Goal: Navigation & Orientation: Find specific page/section

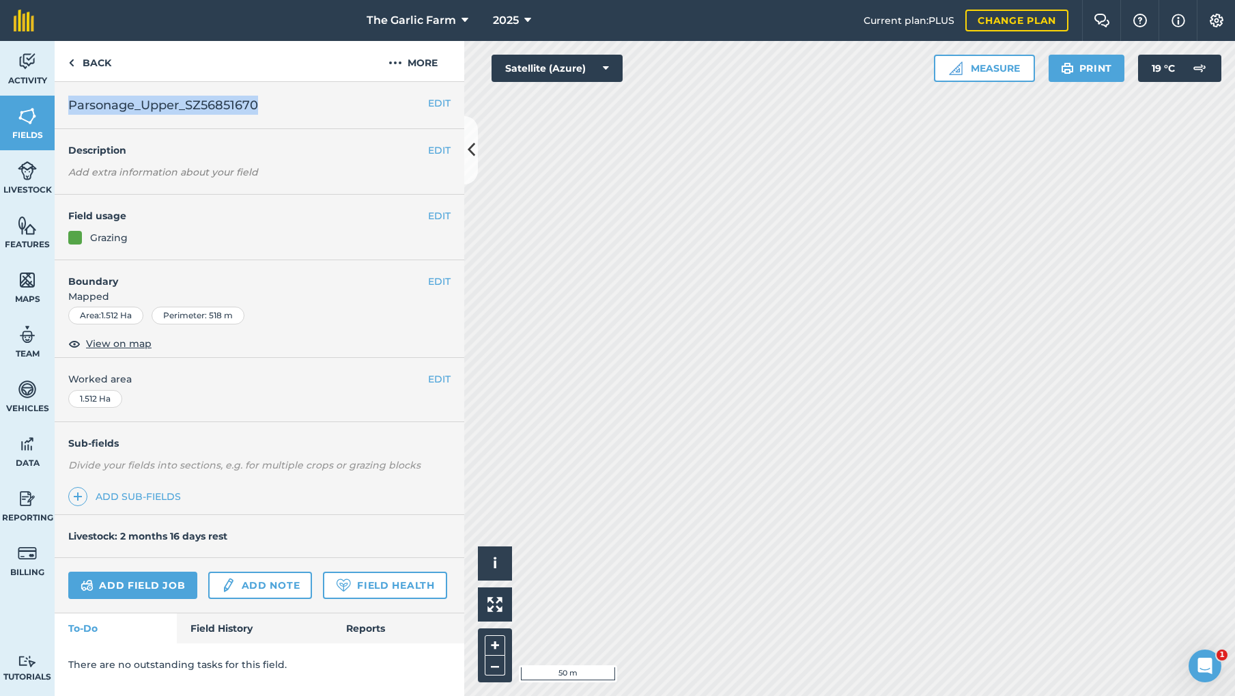
drag, startPoint x: 68, startPoint y: 102, endPoint x: 270, endPoint y: 107, distance: 201.5
click at [270, 107] on h2 "Parsonage_Upper_SZ56851670" at bounding box center [248, 105] width 360 height 19
copy span "Parsonage_Upper_SZ56851670"
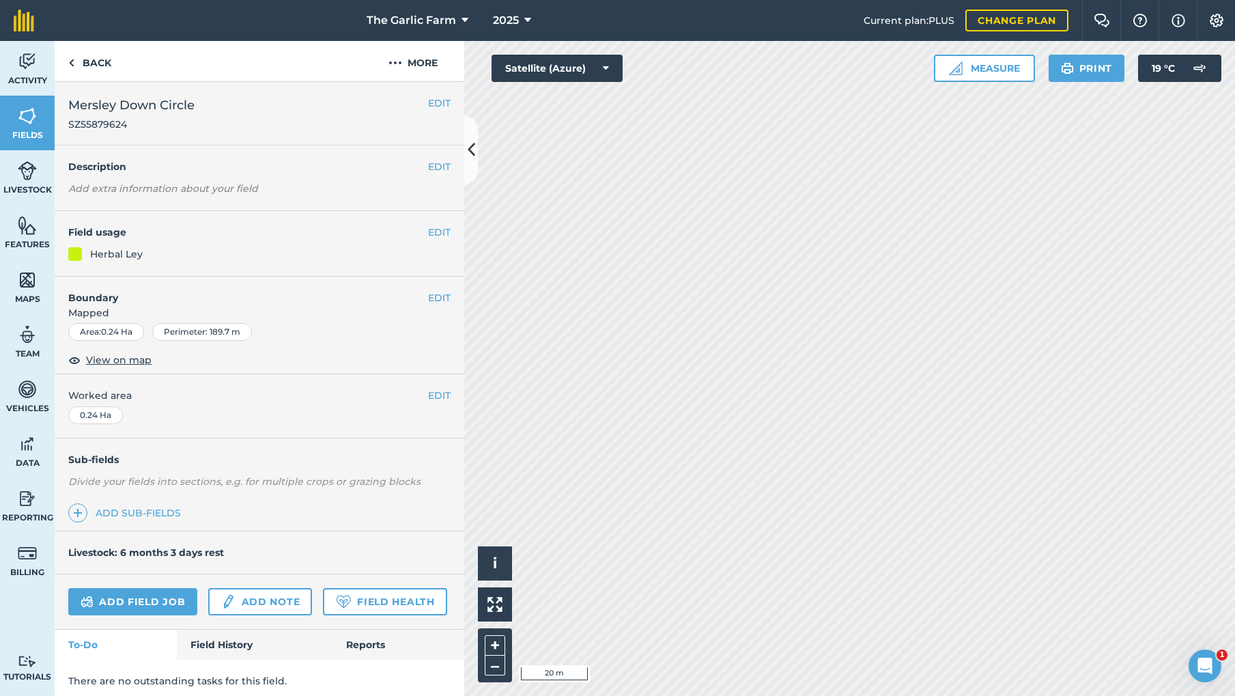
click at [98, 127] on span "SZ55879624" at bounding box center [131, 124] width 126 height 14
click at [764, 35] on div "The Garlic Farm 2025 Current plan : PLUS Change plan Farm Chat Help Info Settin…" at bounding box center [617, 348] width 1235 height 696
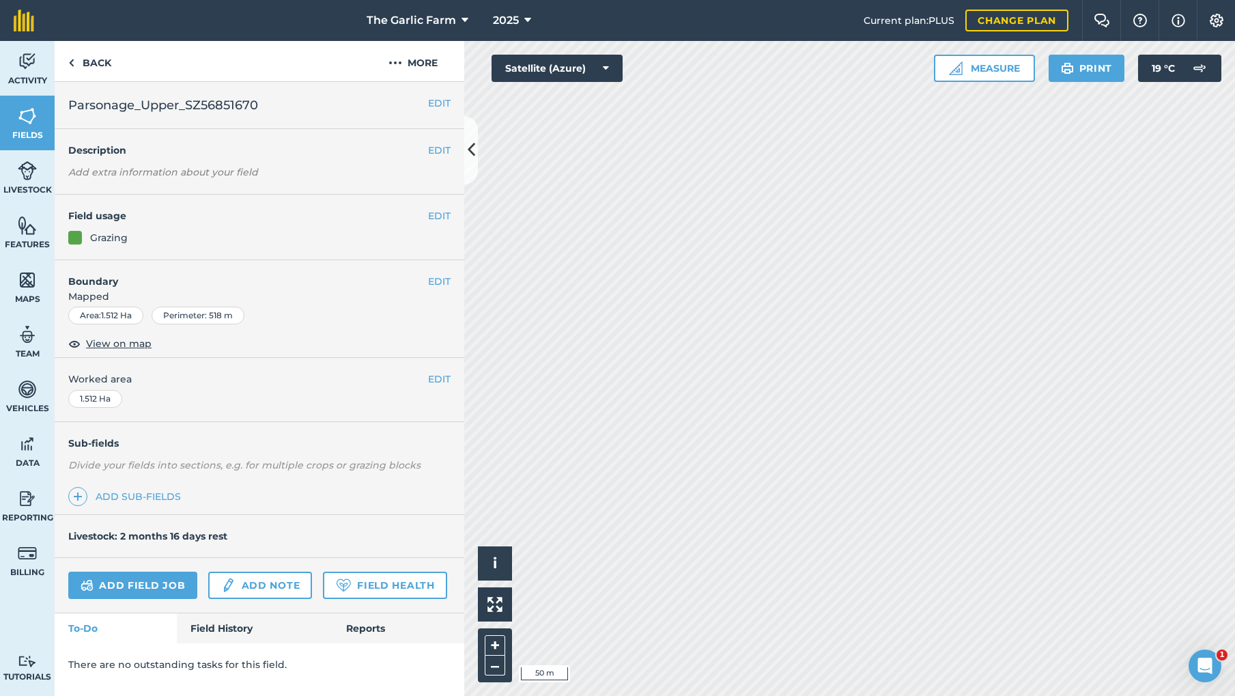
click at [365, 580] on link "Field Health" at bounding box center [385, 584] width 124 height 27
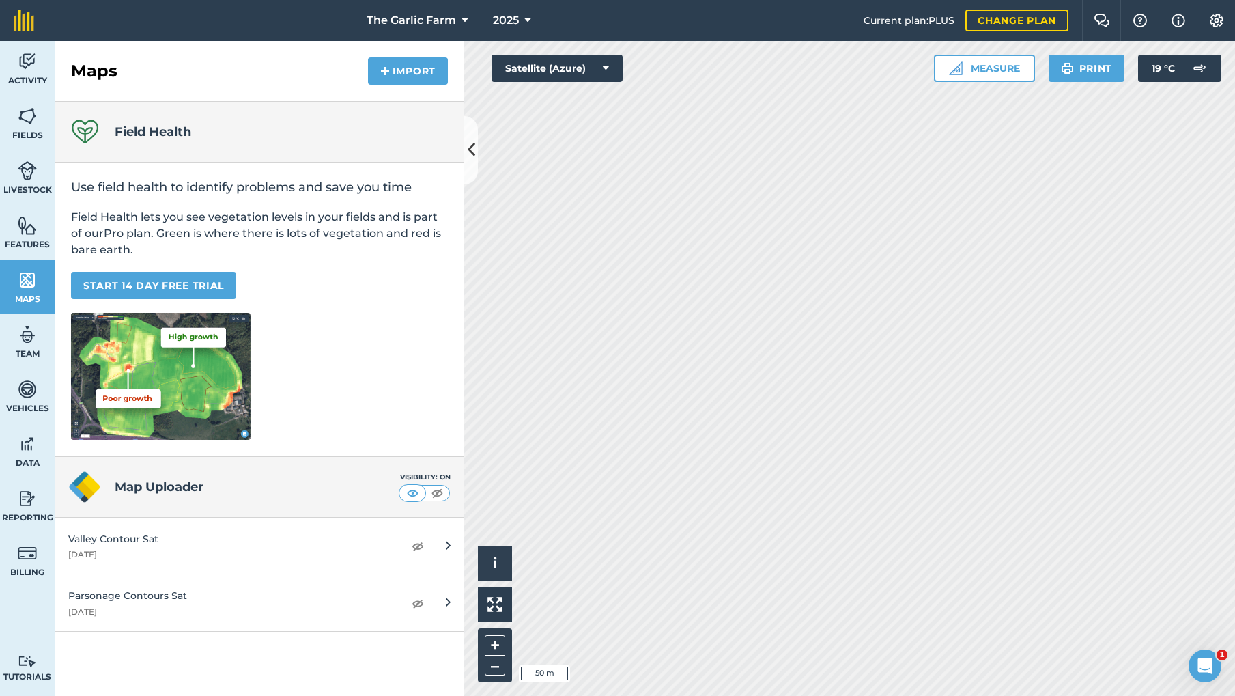
click at [351, 355] on div "Use field health to identify problems and save you time Field Health lets you s…" at bounding box center [260, 309] width 410 height 294
